Goal: Navigation & Orientation: Find specific page/section

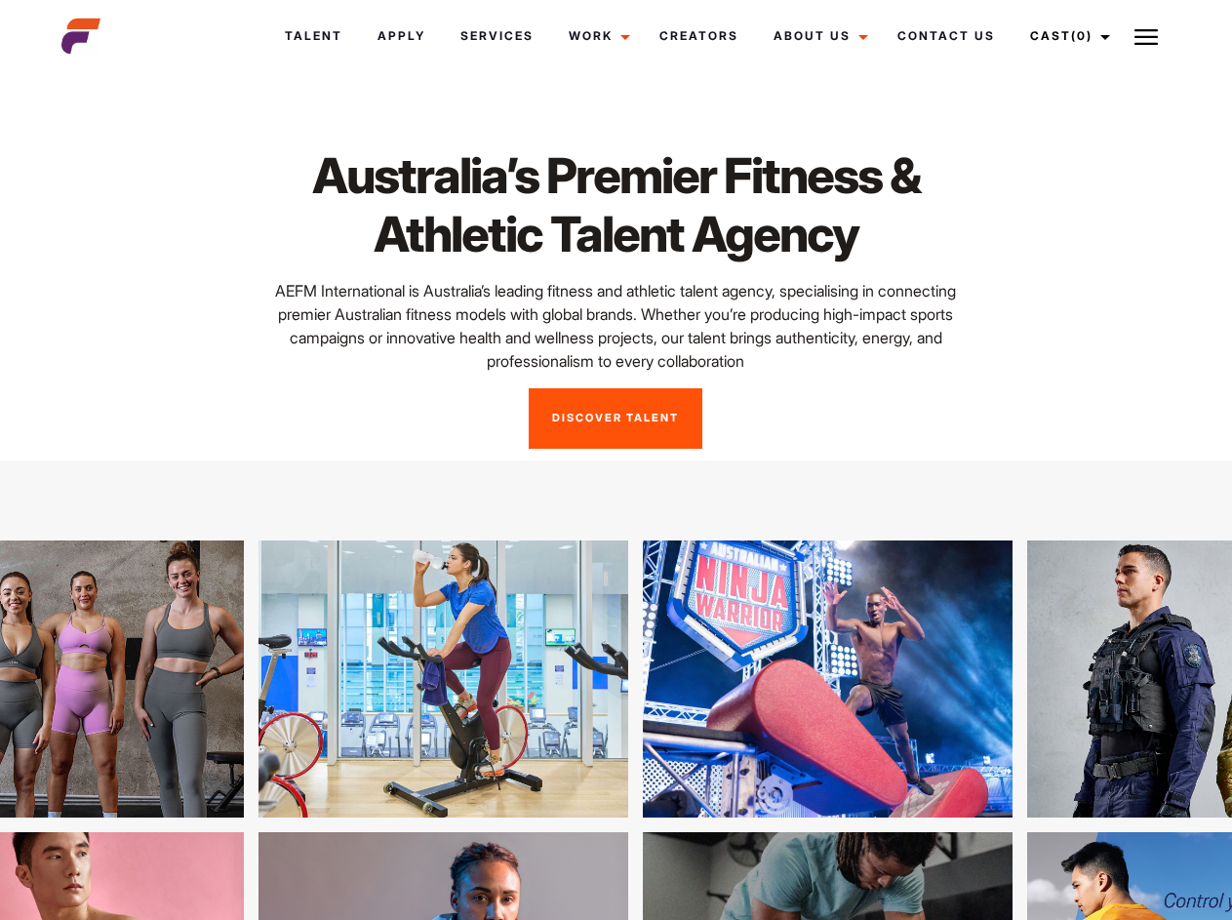
click at [1064, 36] on link "Cast (0)" at bounding box center [1067, 36] width 109 height 53
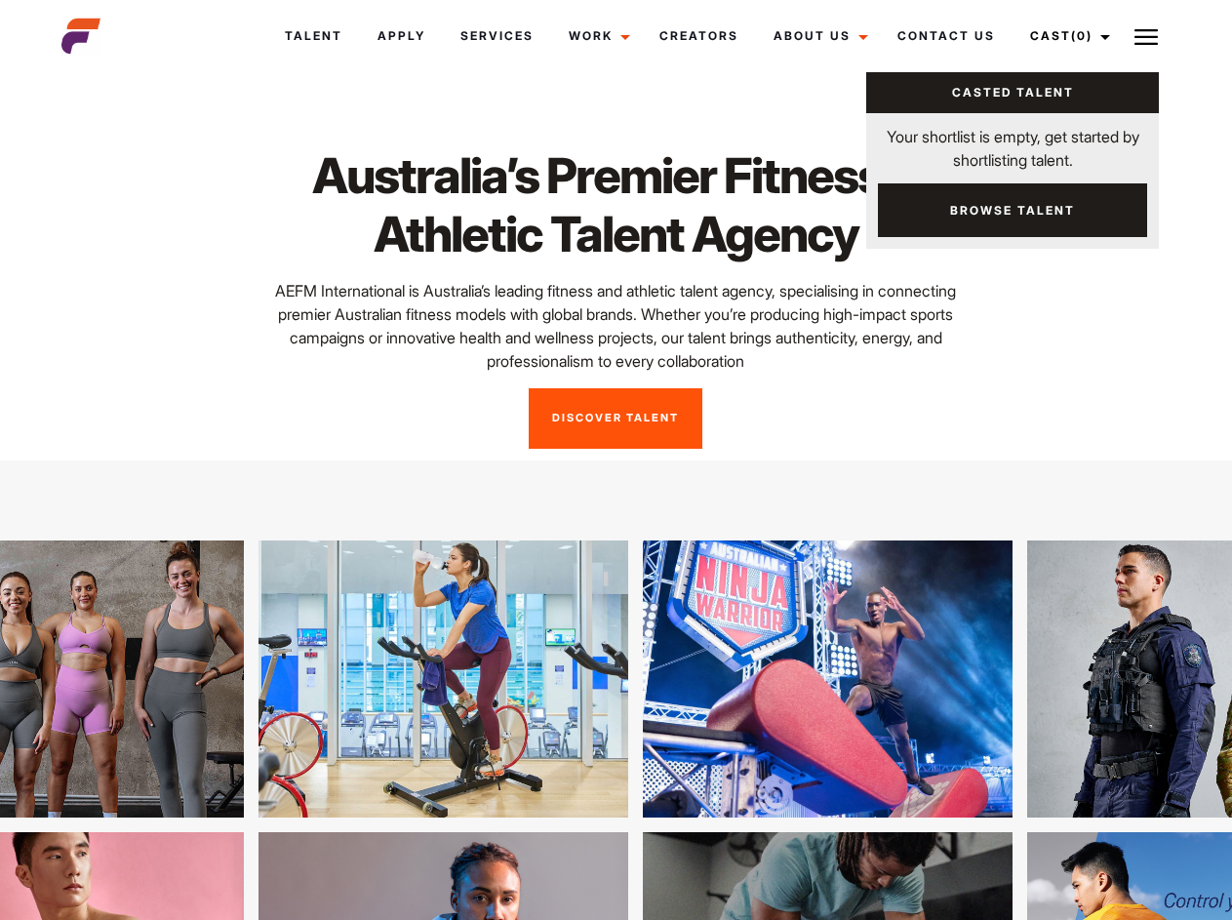
click at [1146, 36] on img at bounding box center [1146, 36] width 23 height 23
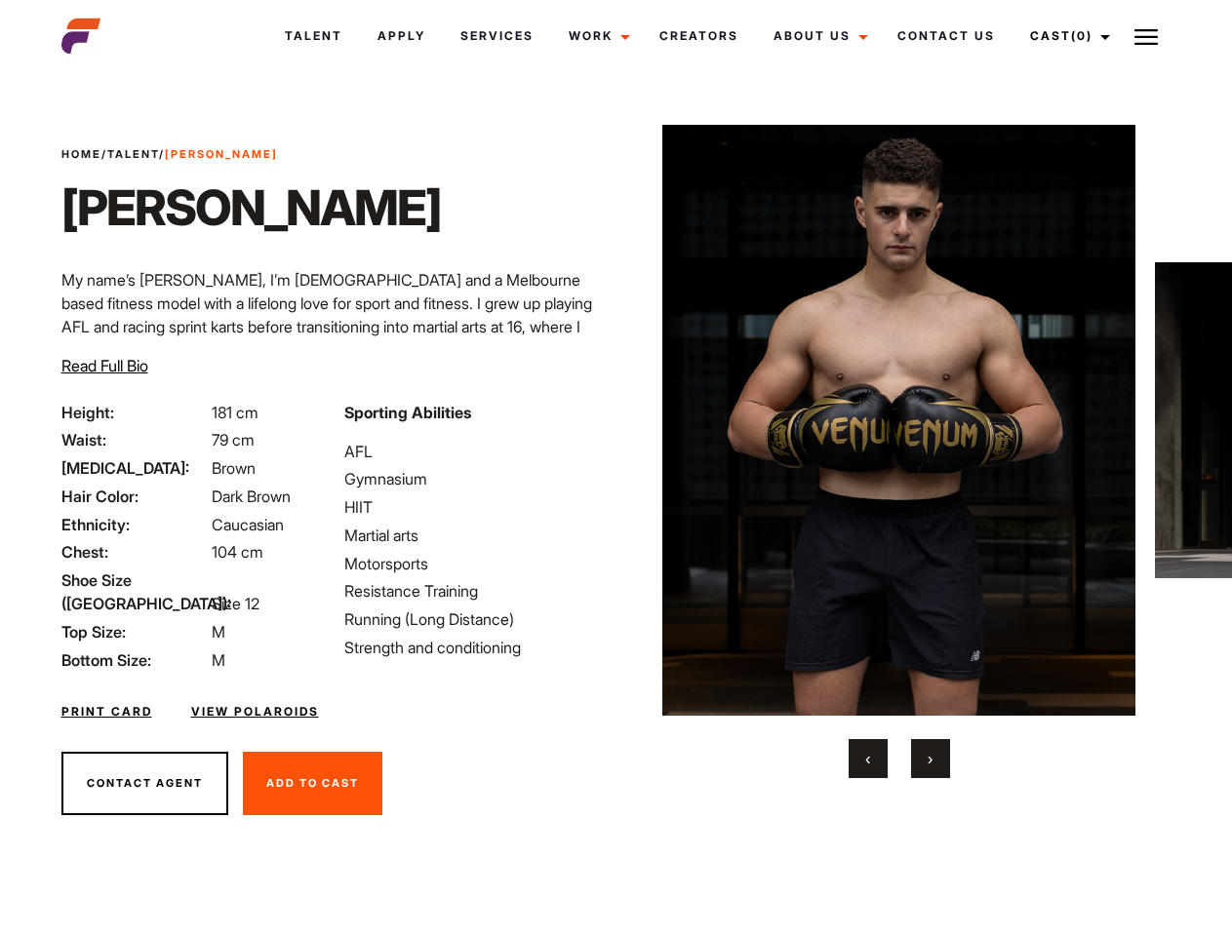
click at [1064, 36] on link "Cast (0)" at bounding box center [1067, 36] width 109 height 53
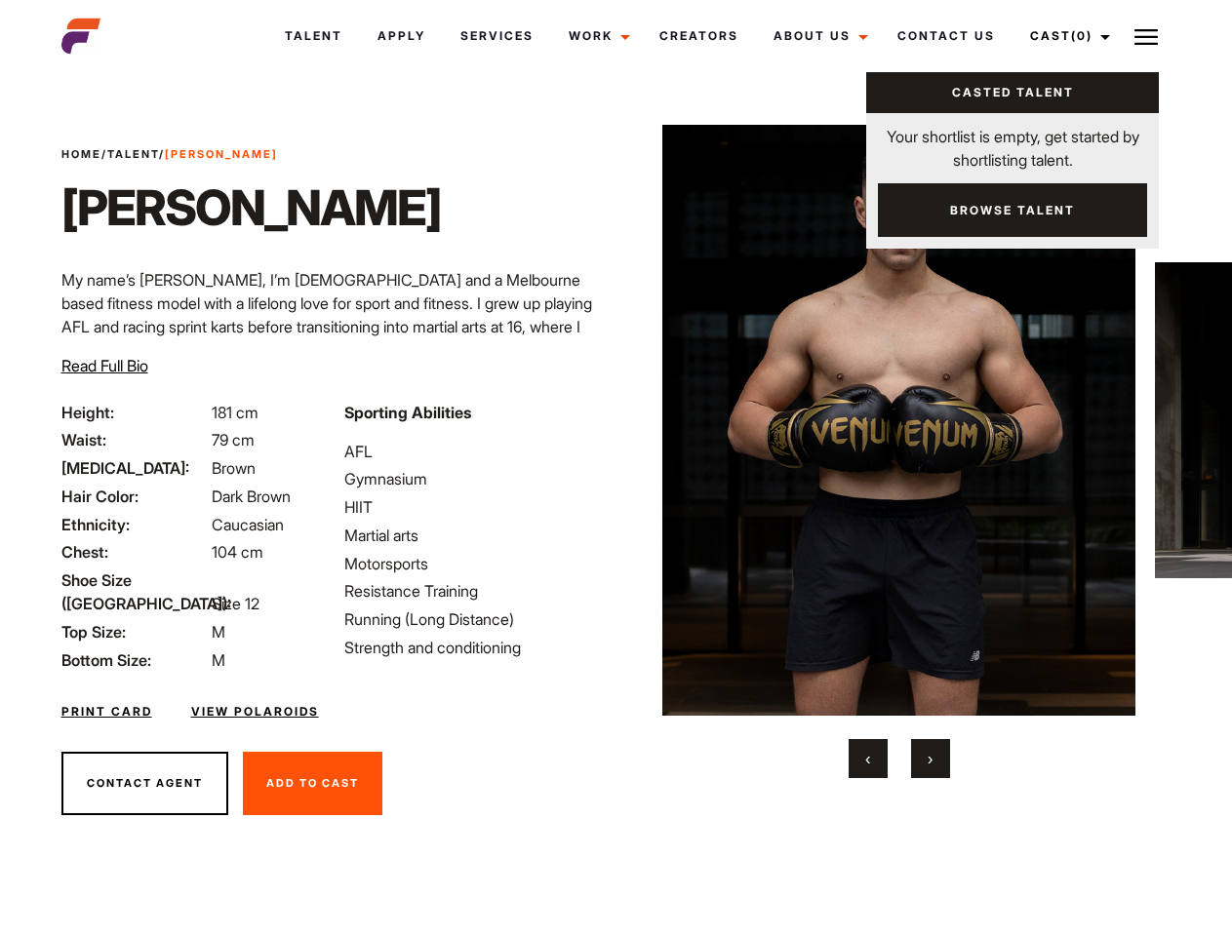
click at [1146, 36] on img at bounding box center [1146, 36] width 23 height 23
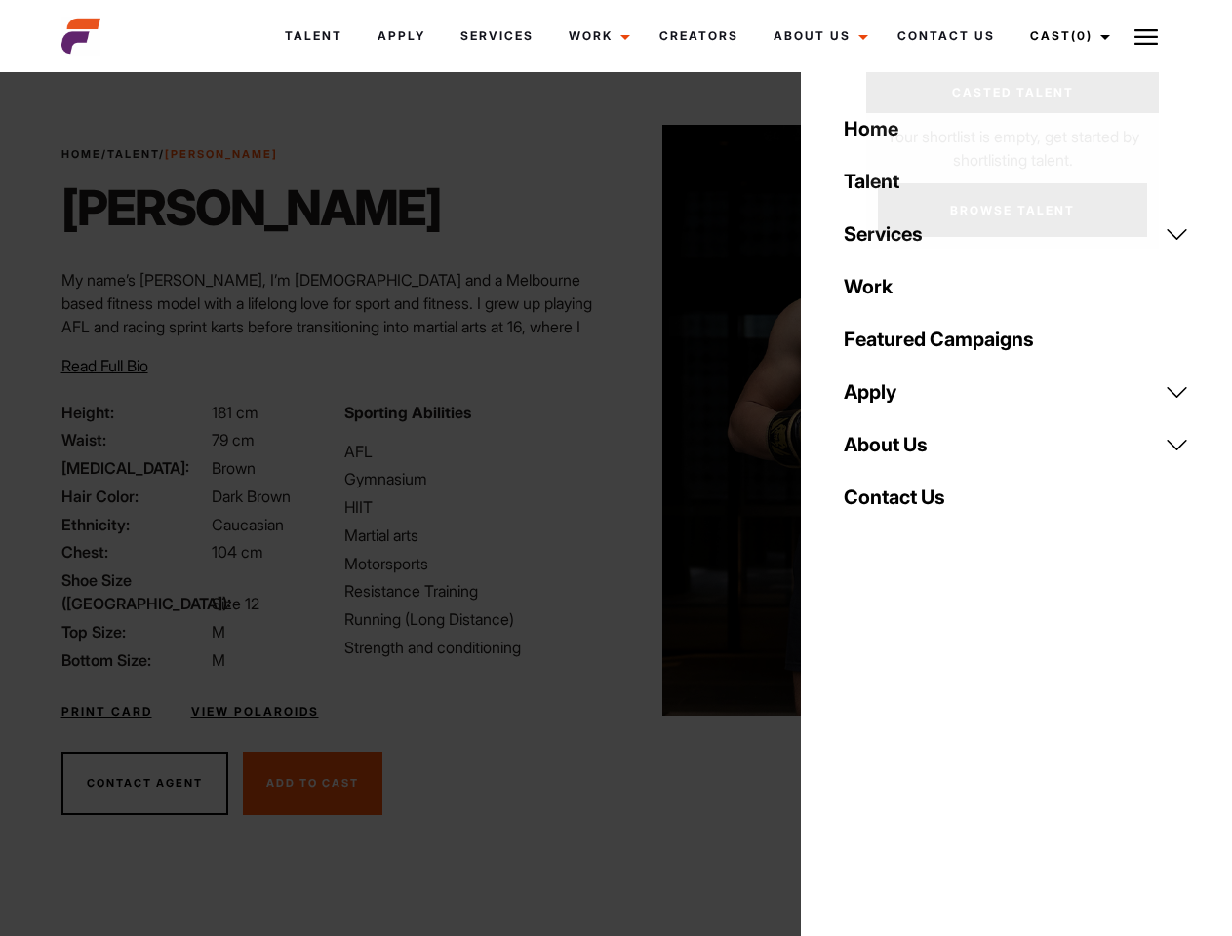
click at [898, 452] on img at bounding box center [898, 420] width 473 height 591
click at [616, 420] on div "Sporting Abilities AFL Gymnasium HIIT Martial arts Motorsports Resistance Train…" at bounding box center [474, 536] width 283 height 271
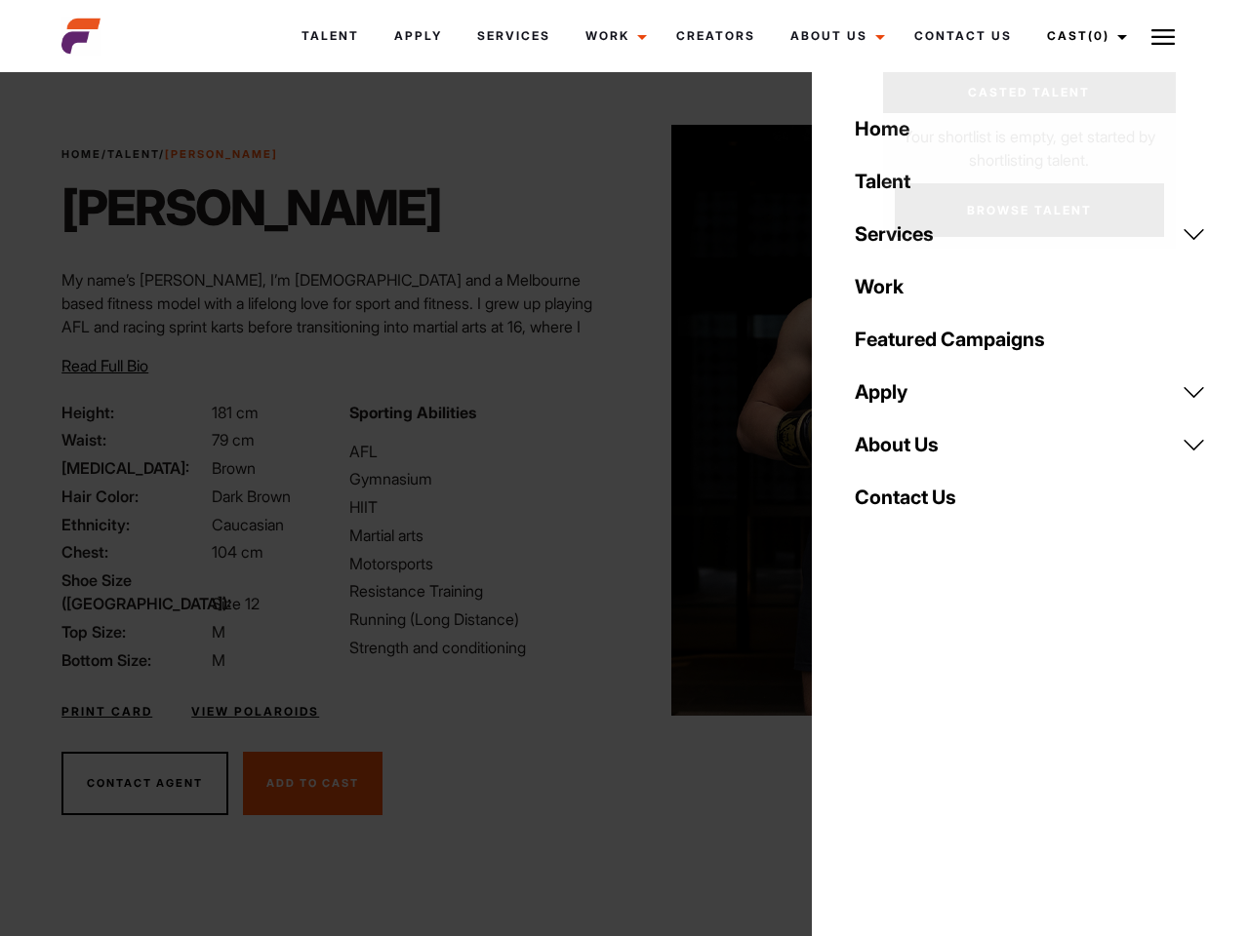
click at [868, 759] on button "‹" at bounding box center [879, 758] width 39 height 39
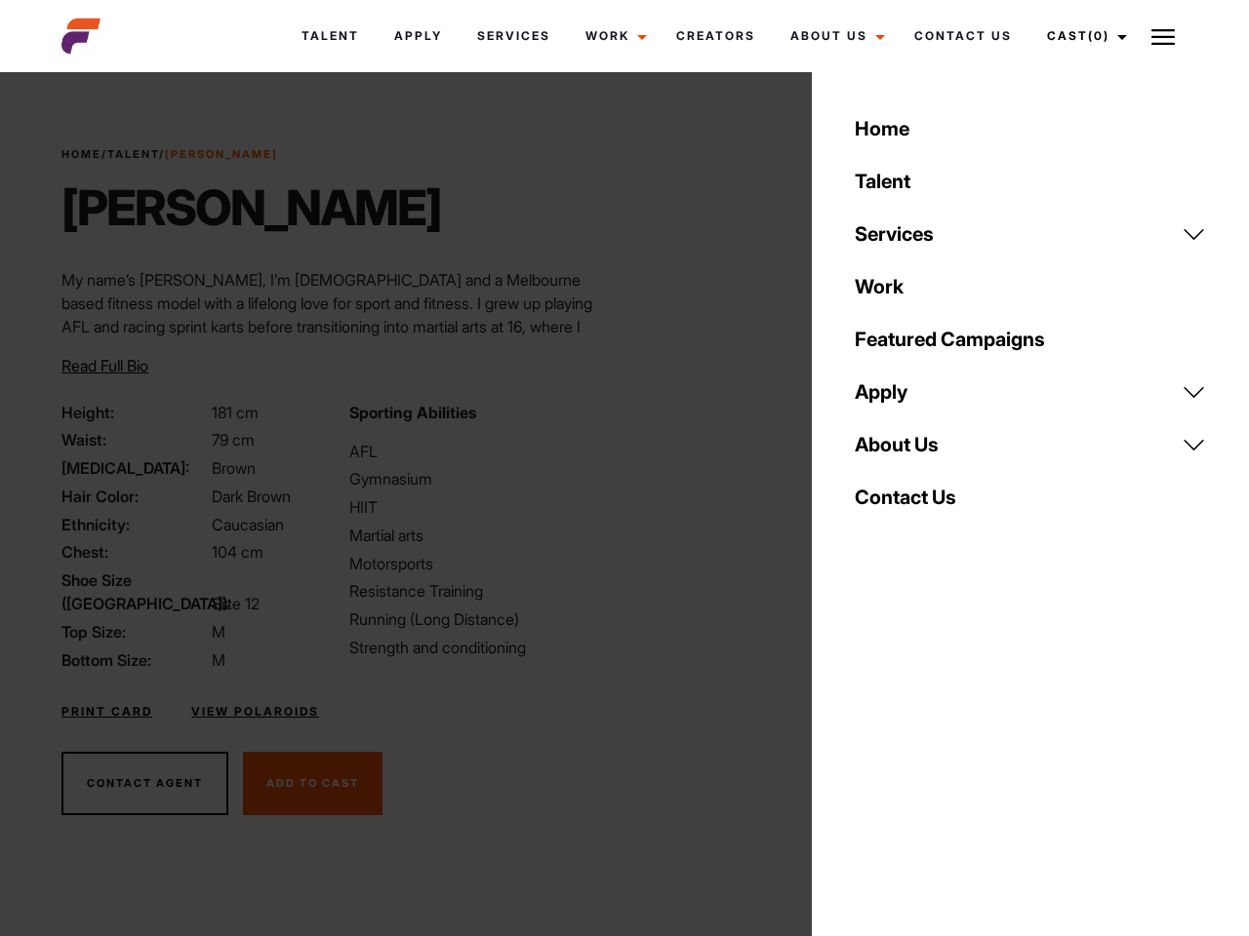
click at [931, 759] on div "Home Talent Services Talent Casting Photography Videography Creative Hair and M…" at bounding box center [1030, 468] width 437 height 936
